Goal: Check status: Check status

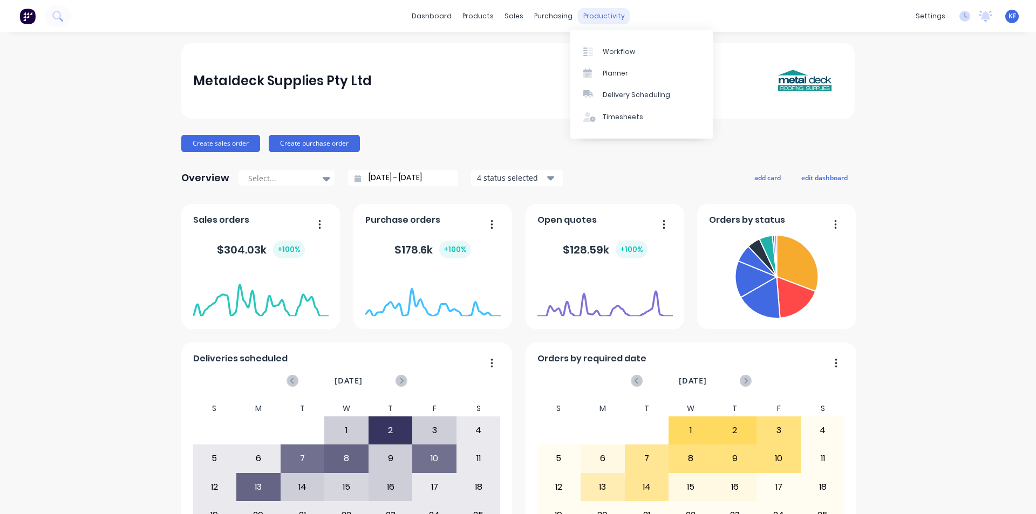
click at [609, 17] on div "productivity" at bounding box center [604, 16] width 52 height 16
click at [636, 98] on div "Delivery Scheduling" at bounding box center [636, 95] width 67 height 10
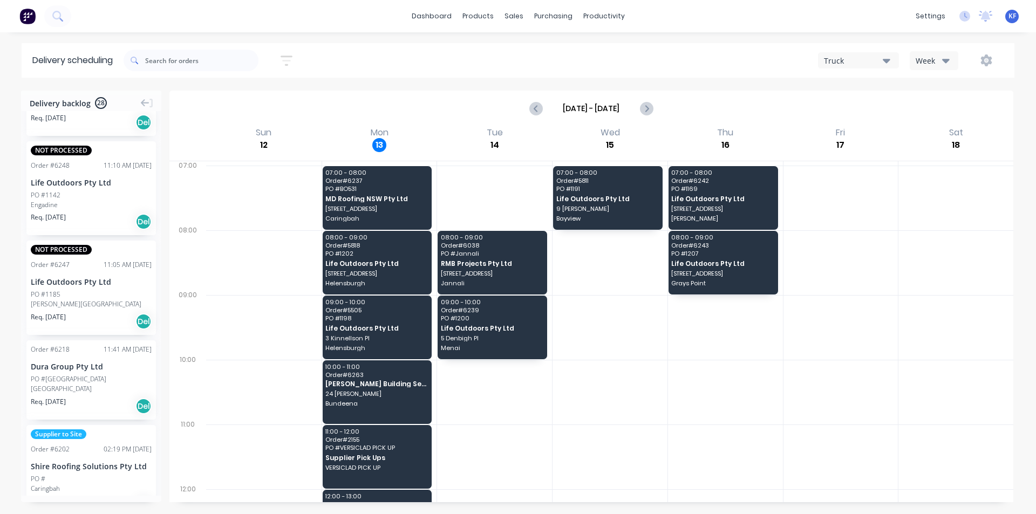
scroll to position [284, 0]
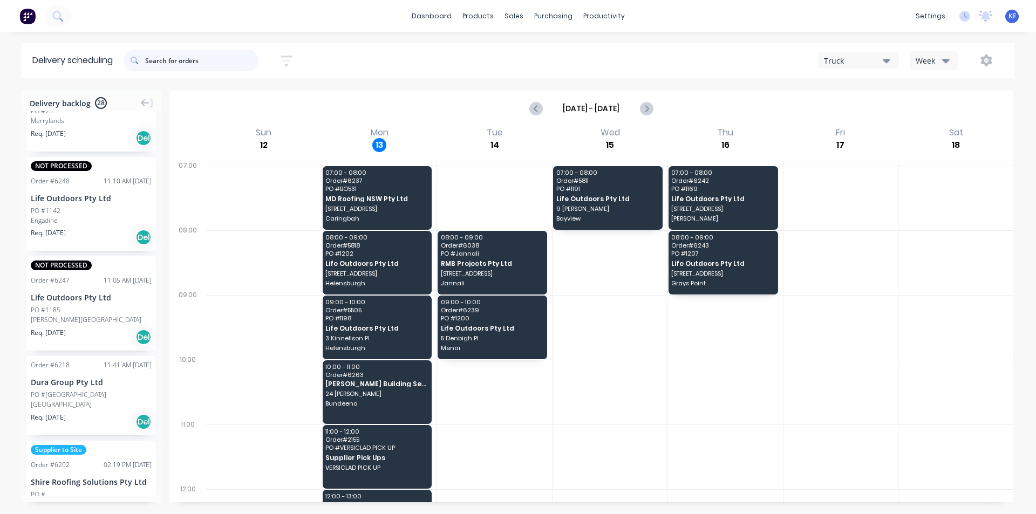
click at [208, 57] on input "text" at bounding box center [201, 61] width 113 height 22
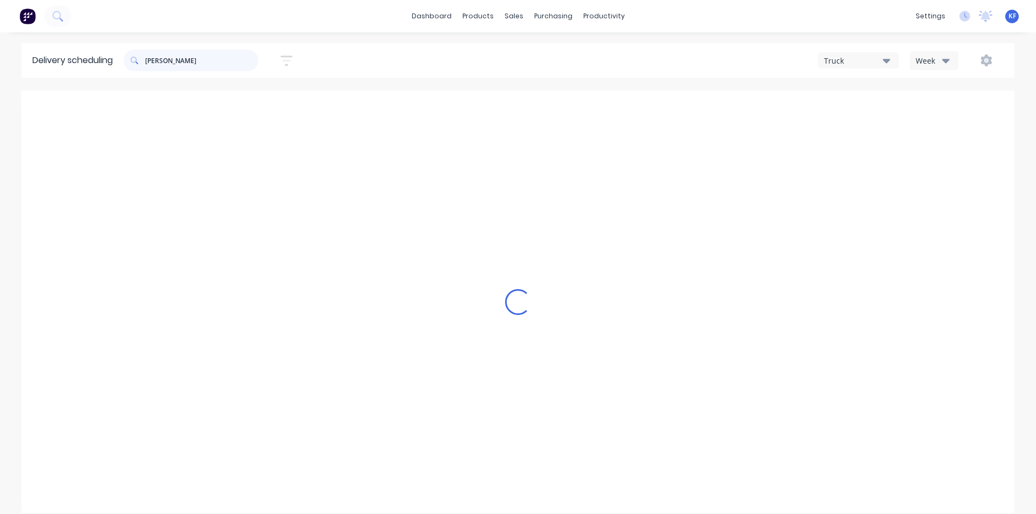
scroll to position [0, 0]
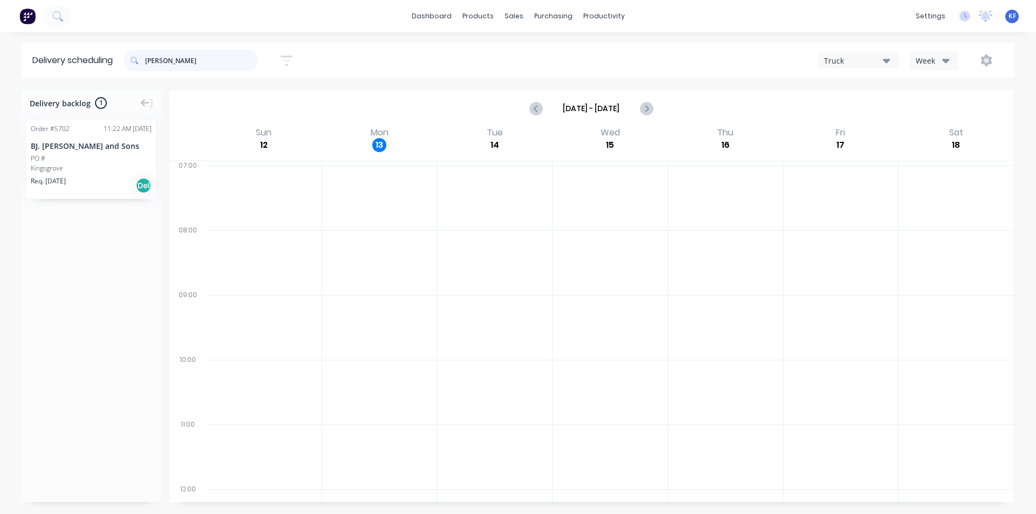
type input "[PERSON_NAME]"
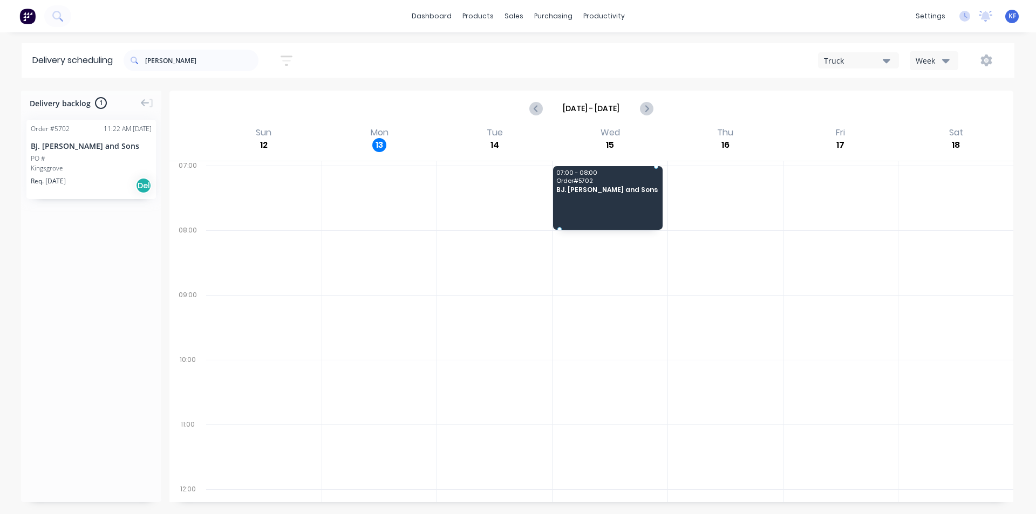
drag, startPoint x: 62, startPoint y: 176, endPoint x: 561, endPoint y: 192, distance: 499.3
drag, startPoint x: 147, startPoint y: 51, endPoint x: 117, endPoint y: 44, distance: 31.1
click at [123, 45] on header "Delivery scheduling [PERSON_NAME] Sort by Most recent Created date Required dat…" at bounding box center [518, 60] width 993 height 35
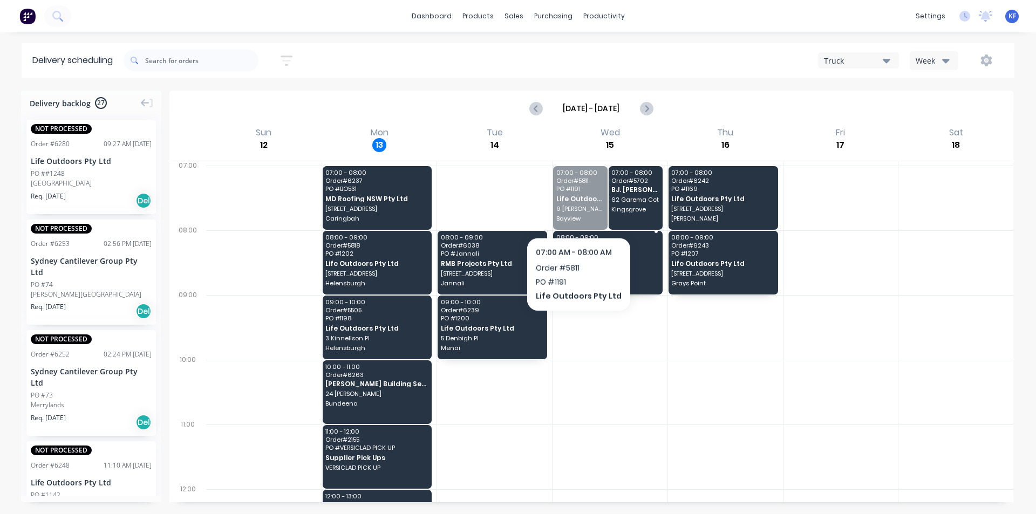
drag, startPoint x: 573, startPoint y: 200, endPoint x: 576, endPoint y: 257, distance: 57.3
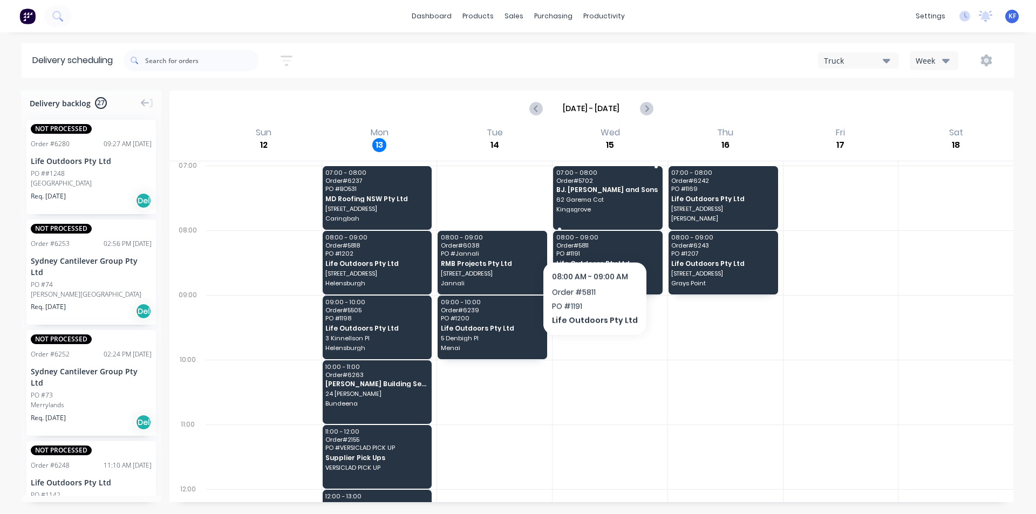
click at [610, 212] on span "Kingsgrove" at bounding box center [607, 209] width 103 height 6
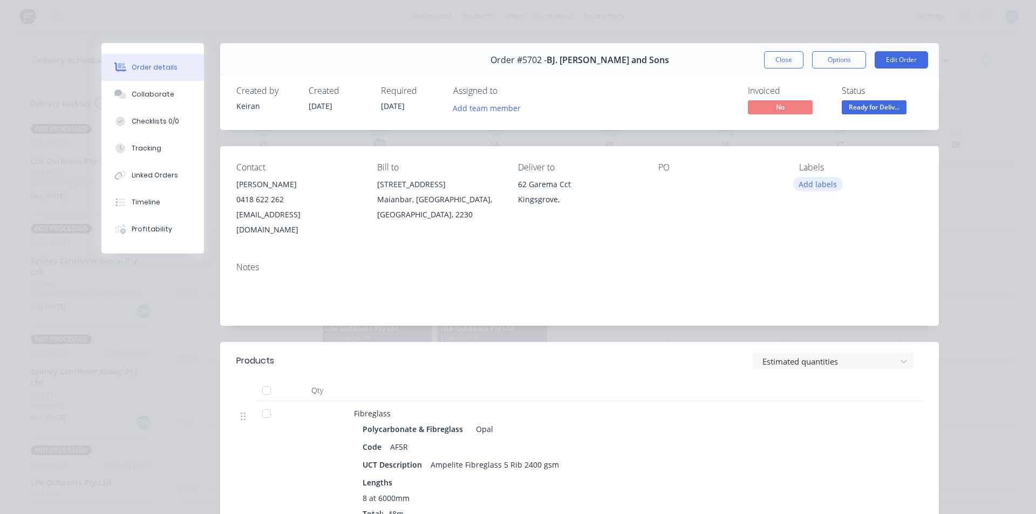
click at [812, 186] on button "Add labels" at bounding box center [818, 184] width 50 height 15
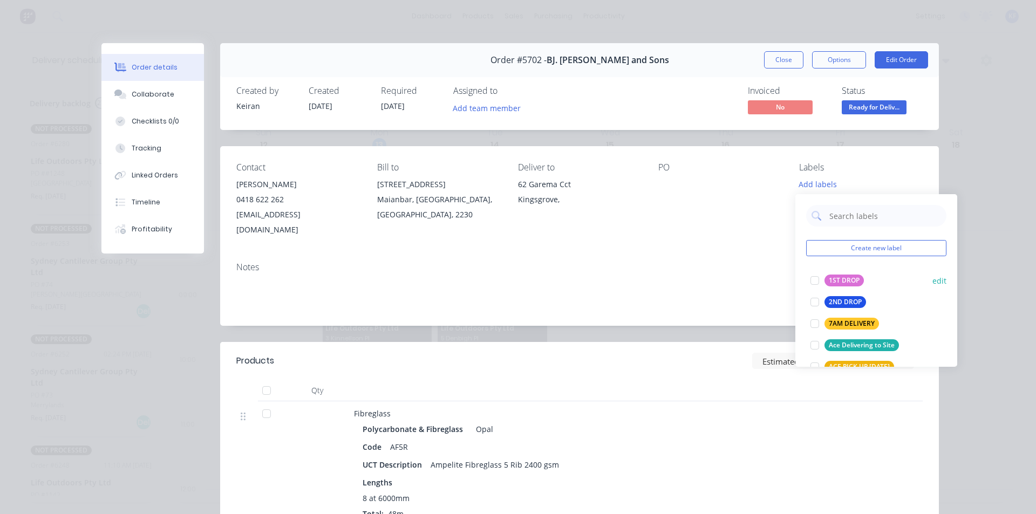
click at [812, 283] on div at bounding box center [815, 281] width 22 height 22
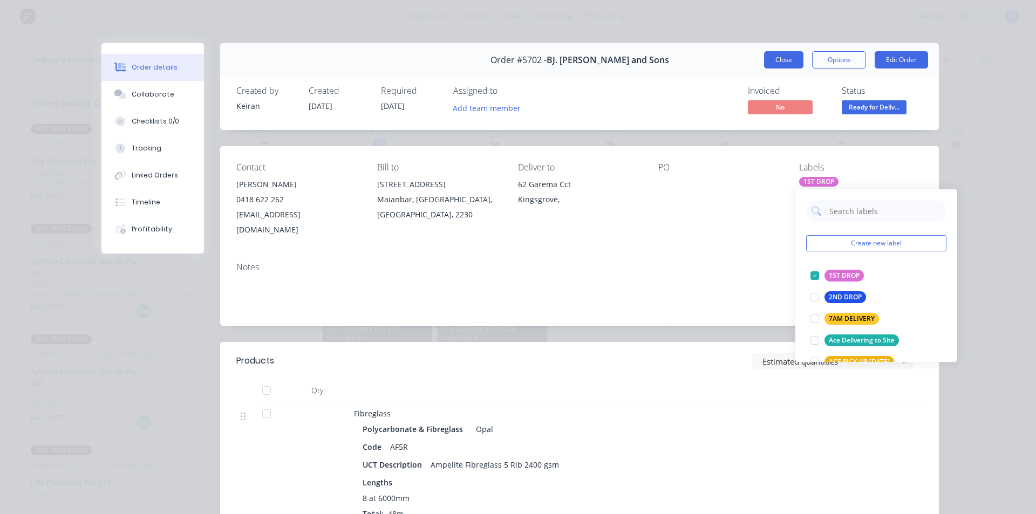
click at [768, 65] on button "Close" at bounding box center [783, 59] width 39 height 17
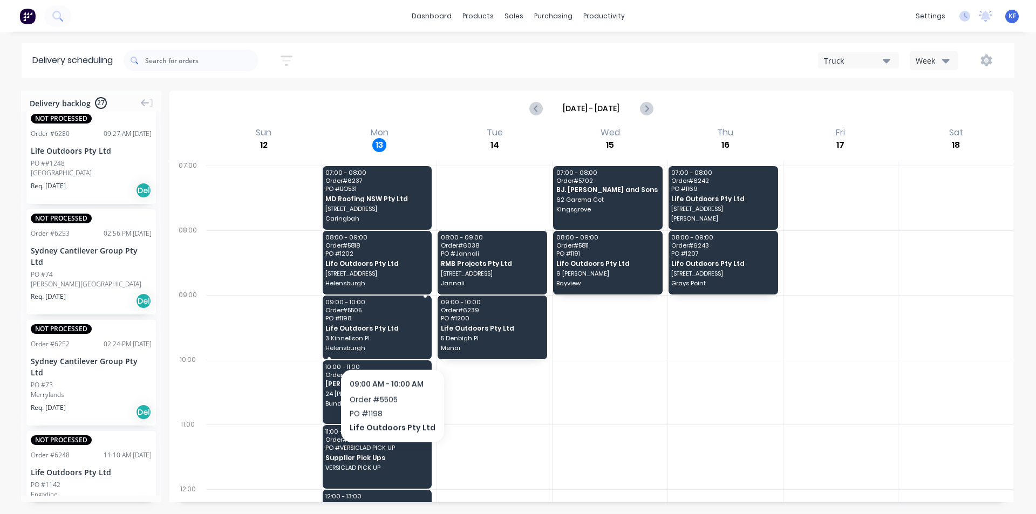
click at [388, 340] on span "3 Kinnellson Pl" at bounding box center [376, 338] width 103 height 6
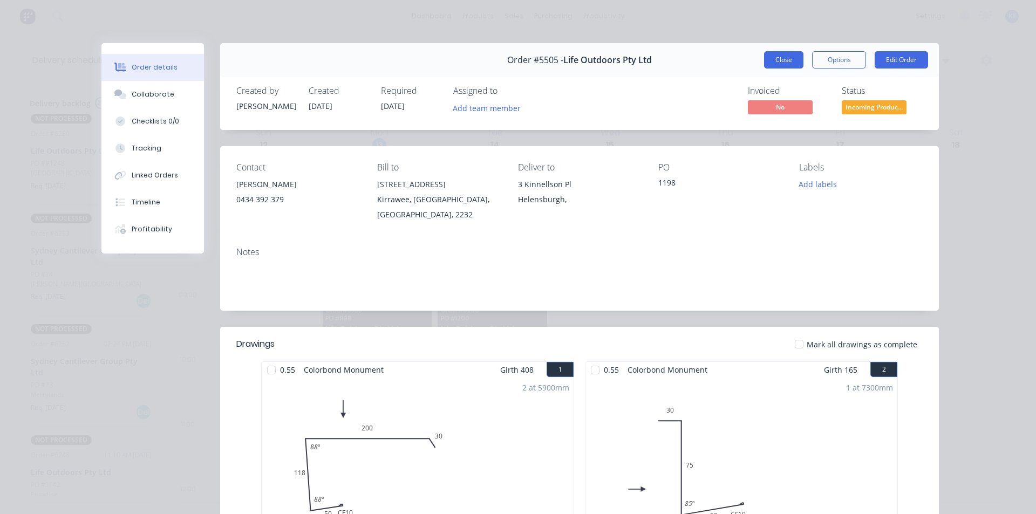
click at [784, 56] on button "Close" at bounding box center [783, 59] width 39 height 17
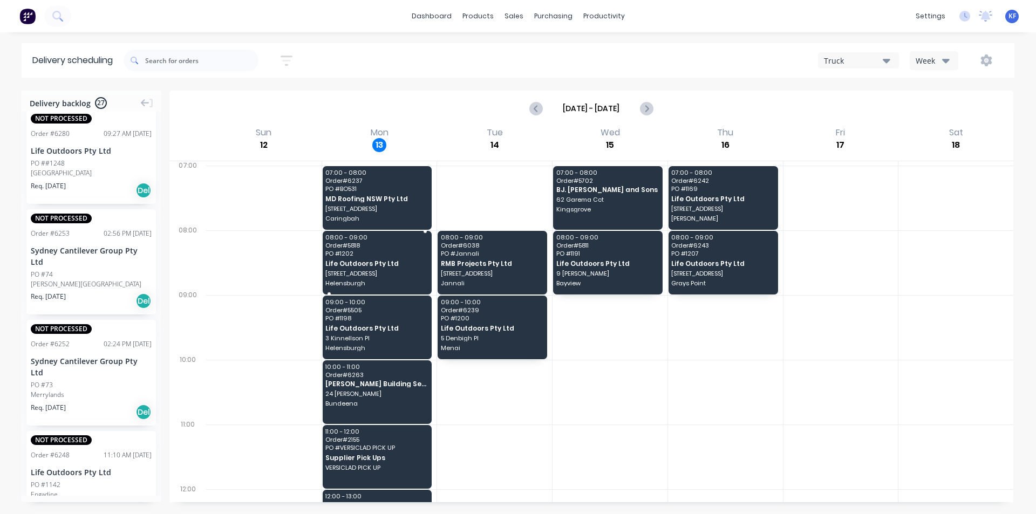
click at [369, 279] on div "08:00 - 09:00 Order # 5818 PO # 1202 Life Outdoors Pty Ltd [STREET_ADDRESS]" at bounding box center [378, 263] width 110 height 64
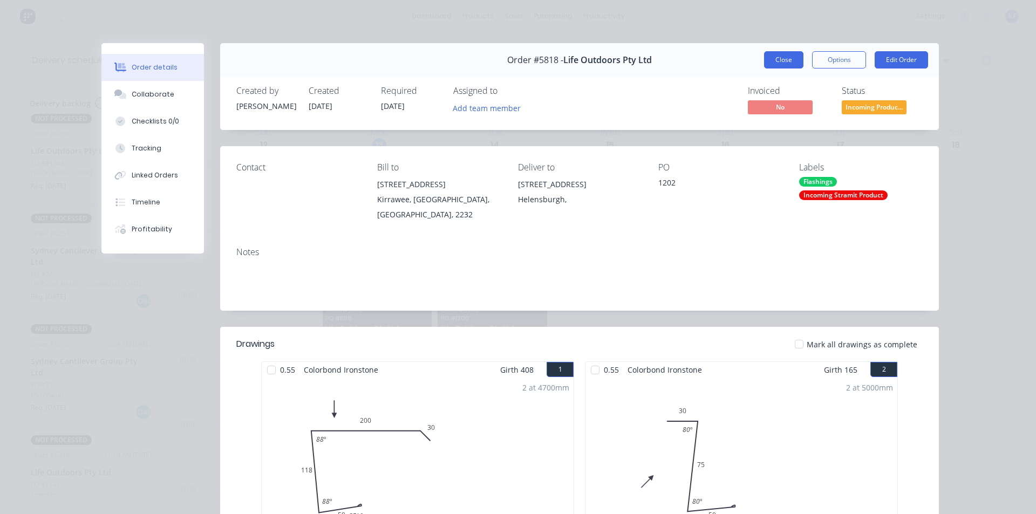
click at [776, 64] on button "Close" at bounding box center [783, 59] width 39 height 17
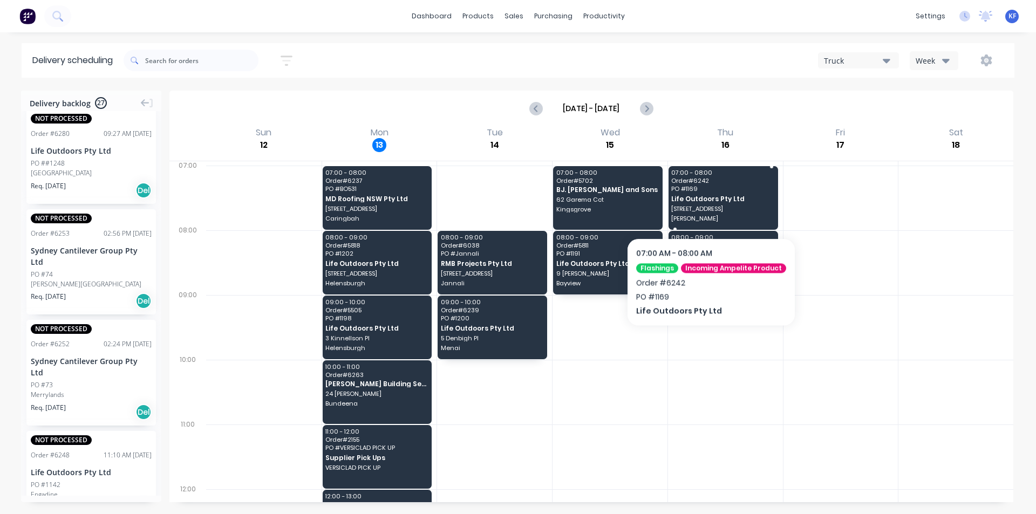
click at [707, 205] on div "07:00 - 08:00 Order # 6242 PO # 1169 Life Outdoors Pty Ltd [STREET_ADDRESS][PER…" at bounding box center [724, 198] width 110 height 64
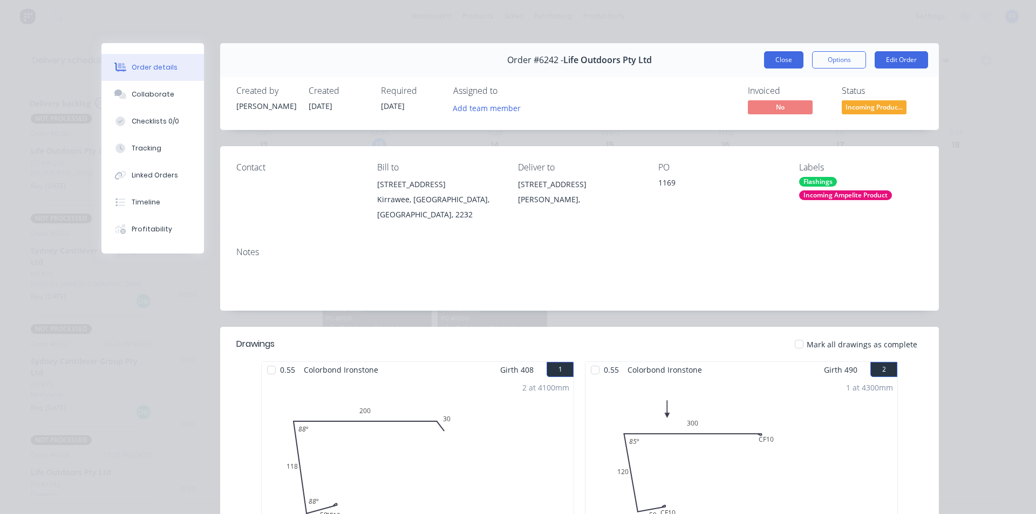
click at [779, 66] on button "Close" at bounding box center [783, 59] width 39 height 17
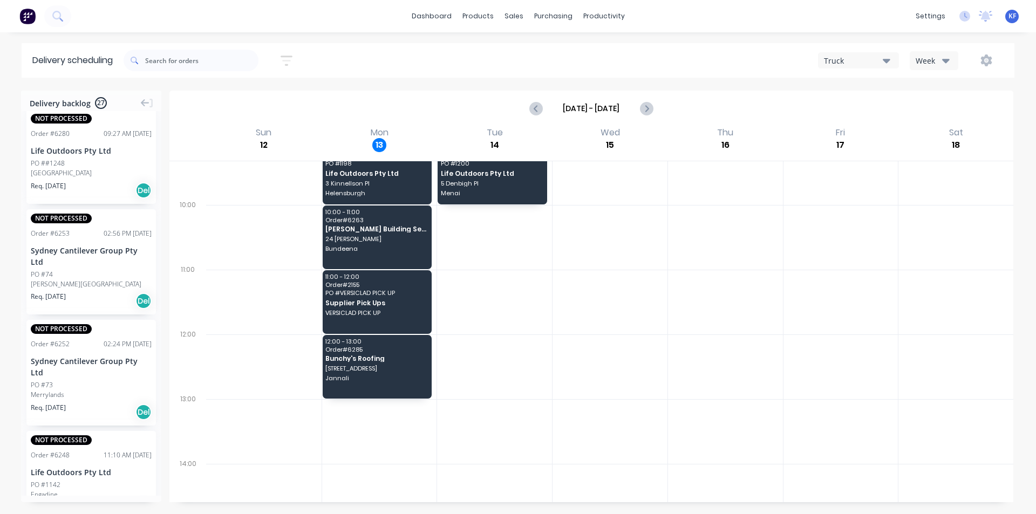
scroll to position [162, 0]
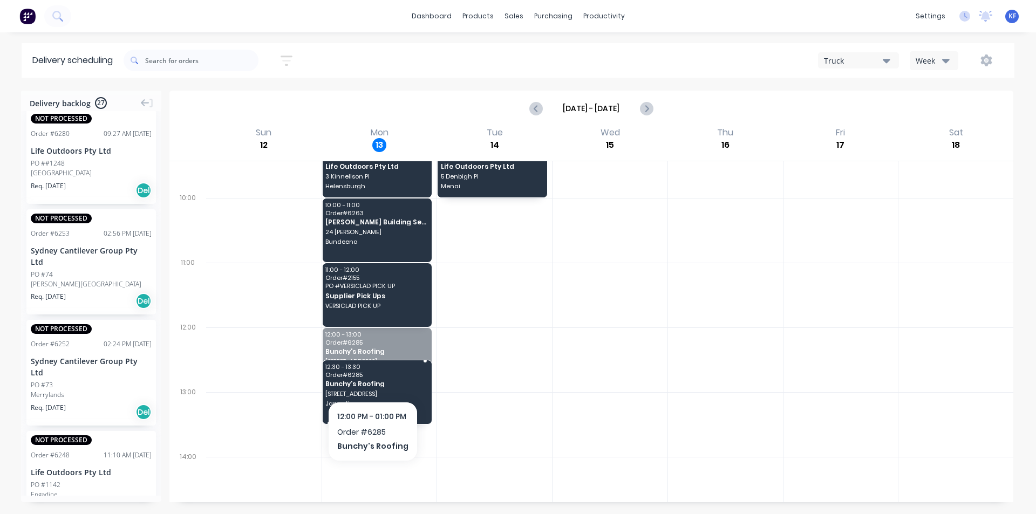
drag, startPoint x: 371, startPoint y: 369, endPoint x: 373, endPoint y: 419, distance: 49.7
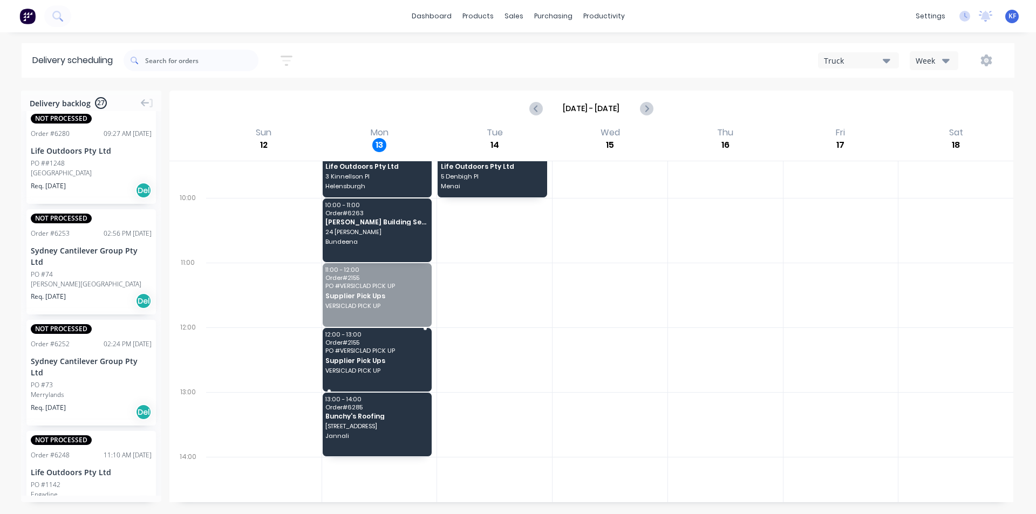
drag, startPoint x: 371, startPoint y: 313, endPoint x: 372, endPoint y: 376, distance: 63.1
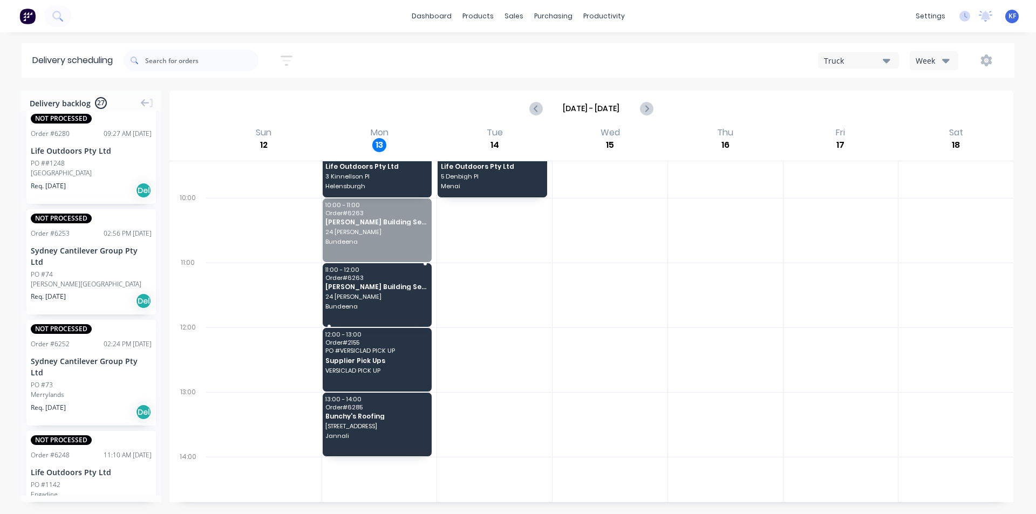
drag, startPoint x: 367, startPoint y: 252, endPoint x: 362, endPoint y: 318, distance: 66.0
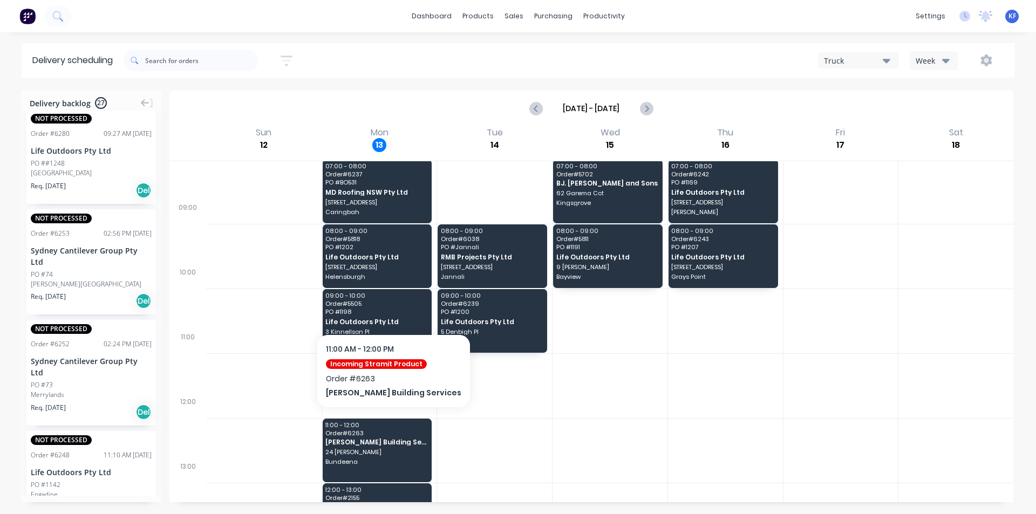
scroll to position [0, 0]
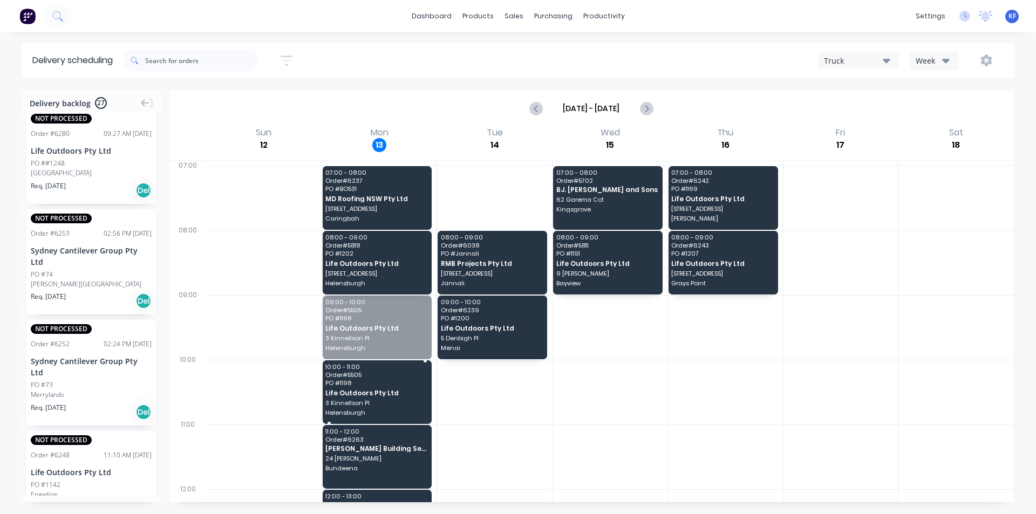
drag, startPoint x: 369, startPoint y: 311, endPoint x: 371, endPoint y: 378, distance: 66.9
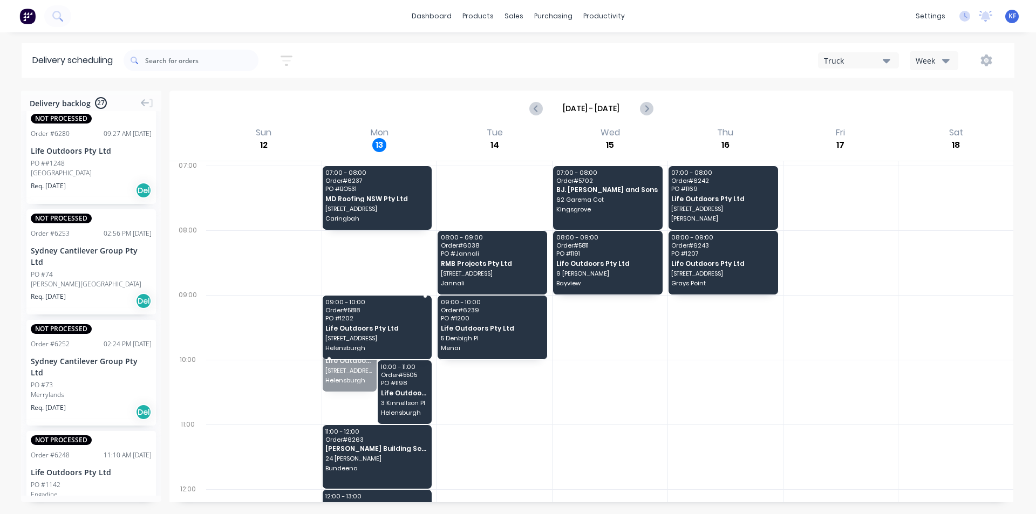
drag, startPoint x: 359, startPoint y: 361, endPoint x: 360, endPoint y: 342, distance: 19.5
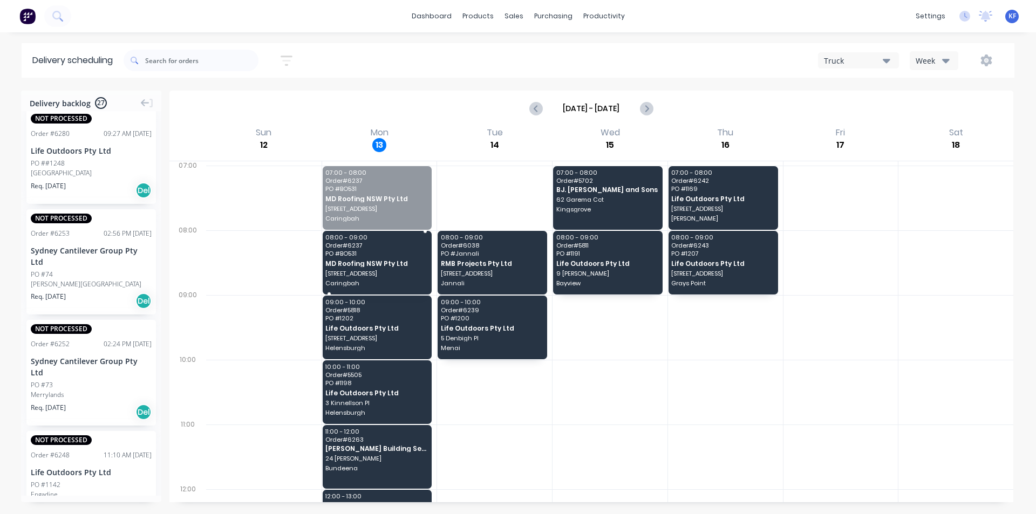
drag, startPoint x: 363, startPoint y: 208, endPoint x: 363, endPoint y: 215, distance: 7.0
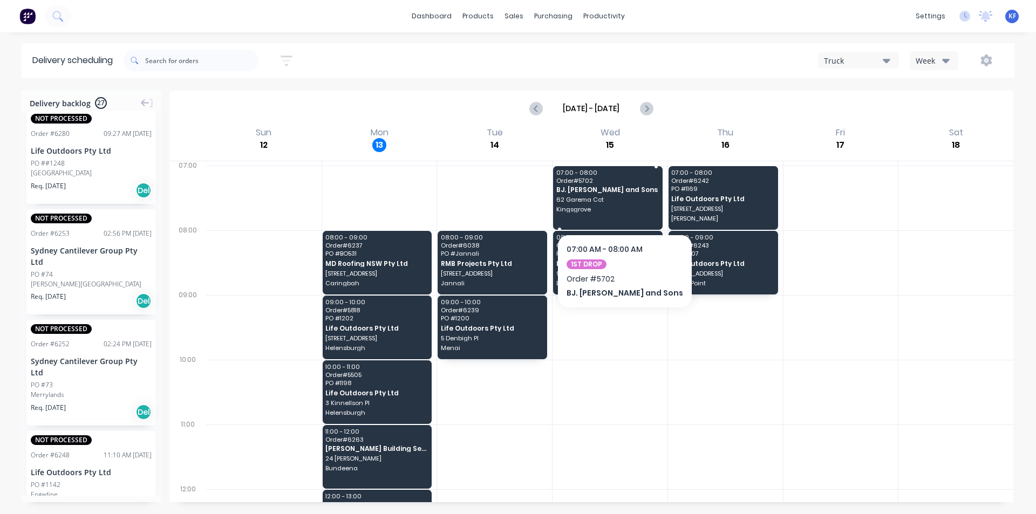
click at [564, 214] on div "07:00 - 08:00 Order # 5702 BJ. [PERSON_NAME] and Sons 62 Garema Cct [GEOGRAPHIC…" at bounding box center [608, 198] width 110 height 64
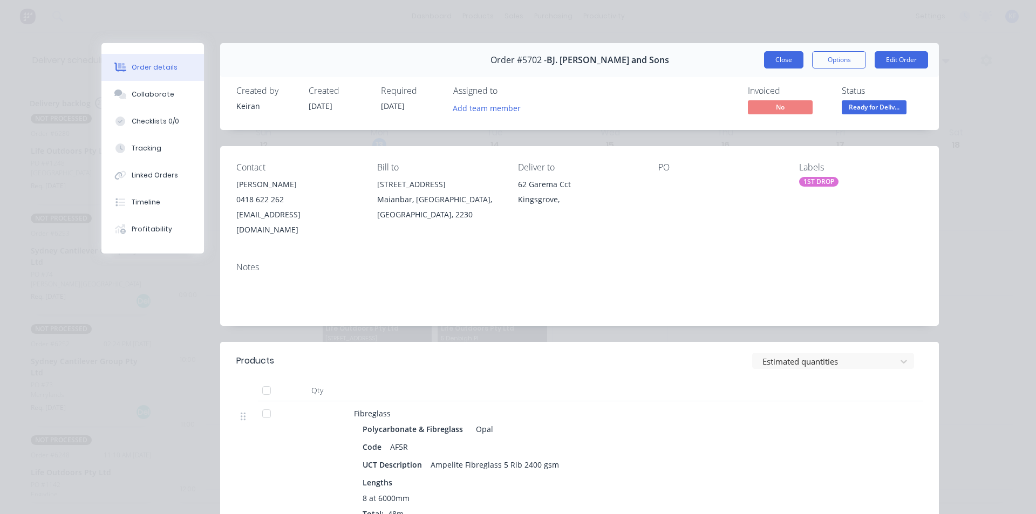
click at [794, 62] on button "Close" at bounding box center [783, 59] width 39 height 17
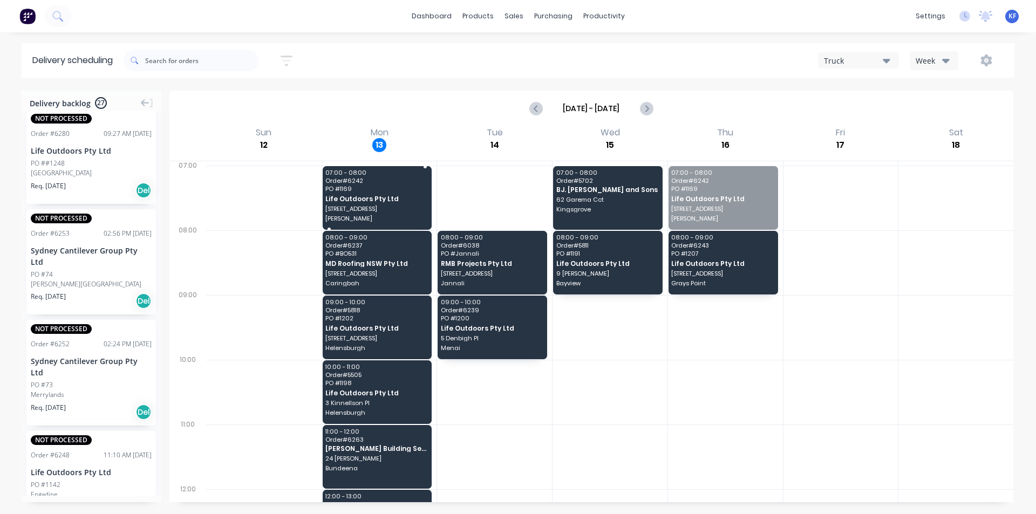
drag, startPoint x: 695, startPoint y: 198, endPoint x: 411, endPoint y: 203, distance: 283.9
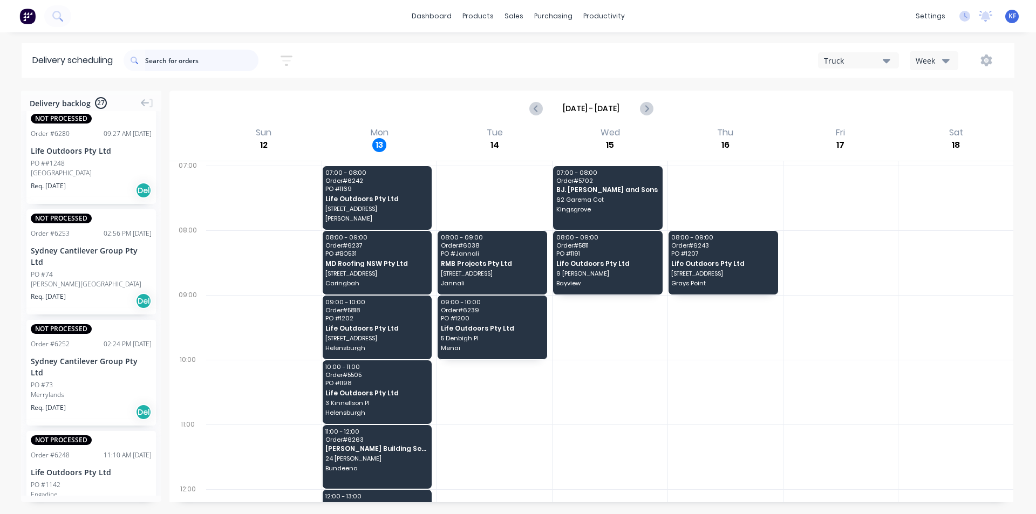
click at [212, 69] on input "text" at bounding box center [201, 61] width 113 height 22
click at [187, 67] on input "text" at bounding box center [201, 61] width 113 height 22
type input "bo531"
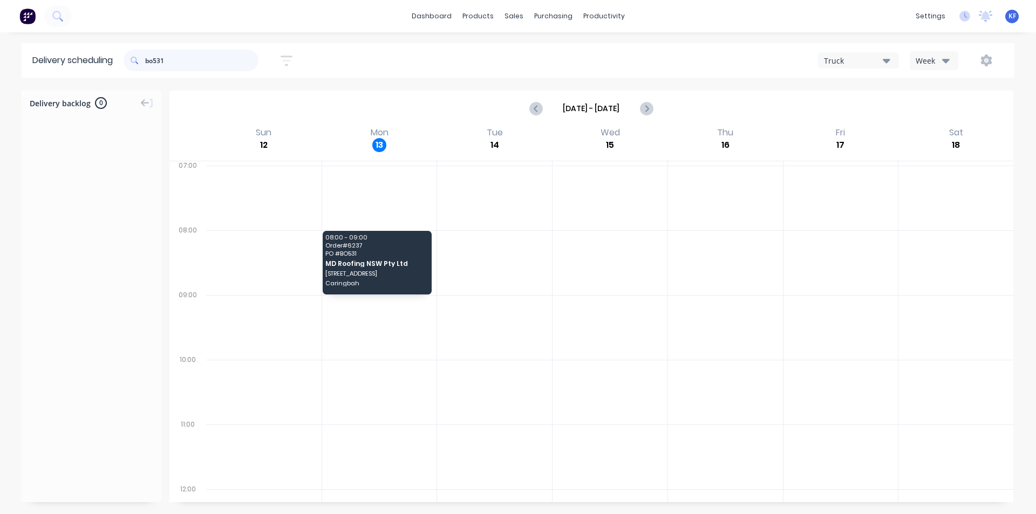
drag, startPoint x: 187, startPoint y: 57, endPoint x: 126, endPoint y: 53, distance: 61.1
click at [126, 53] on header "Delivery scheduling bo531 Sort by Most recent Created date Required date Order …" at bounding box center [518, 60] width 993 height 35
